Goal: Task Accomplishment & Management: Use online tool/utility

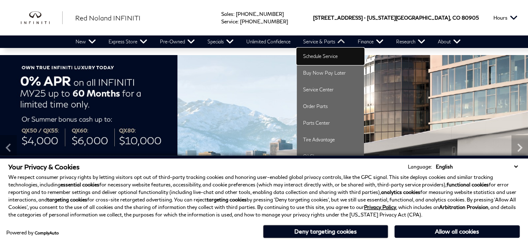
click at [329, 57] on link "Schedule Service" at bounding box center [330, 56] width 67 height 17
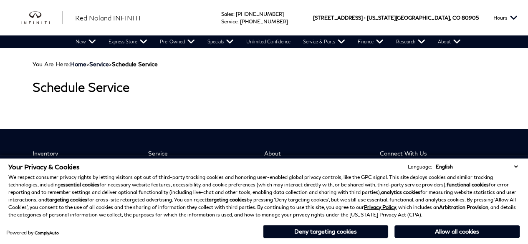
click at [329, 57] on div "You Are Here: Home > Service > Schedule Service Schedule Service" at bounding box center [264, 88] width 476 height 81
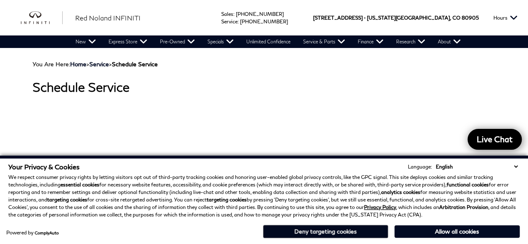
click at [365, 232] on button "Deny targeting cookies" at bounding box center [325, 231] width 125 height 13
